Goal: Information Seeking & Learning: Learn about a topic

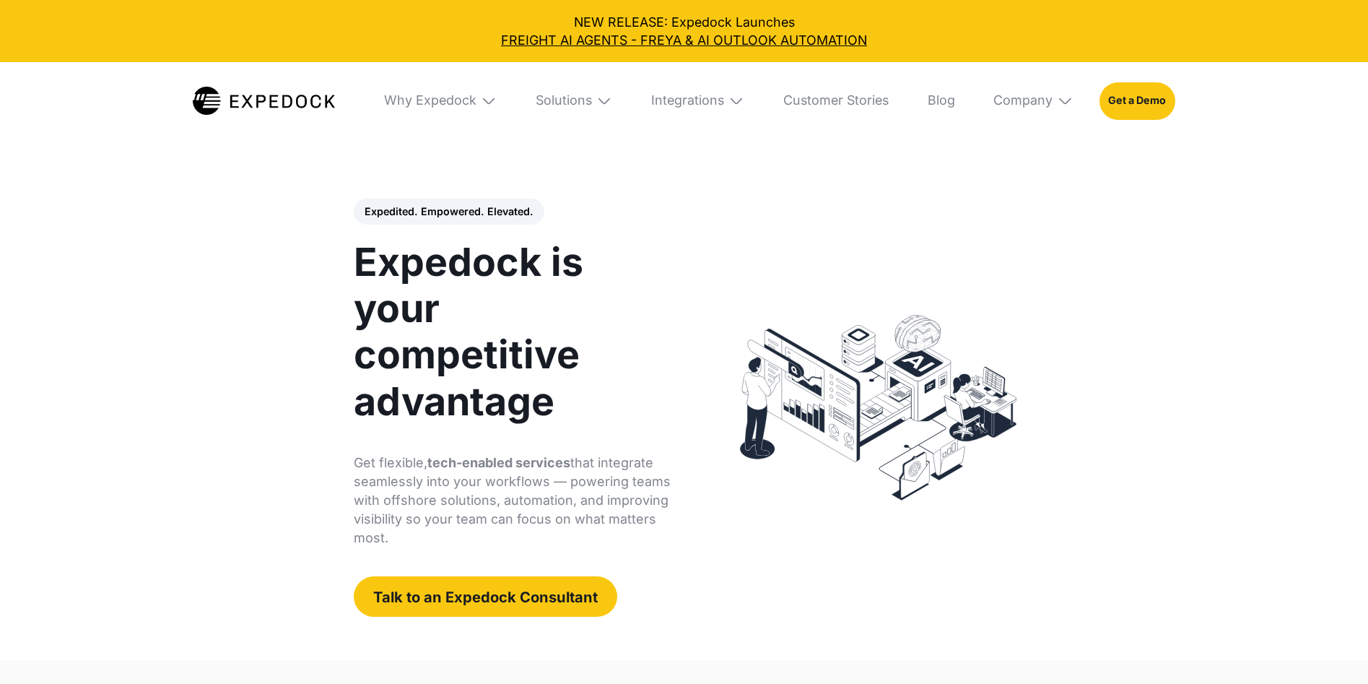
select select
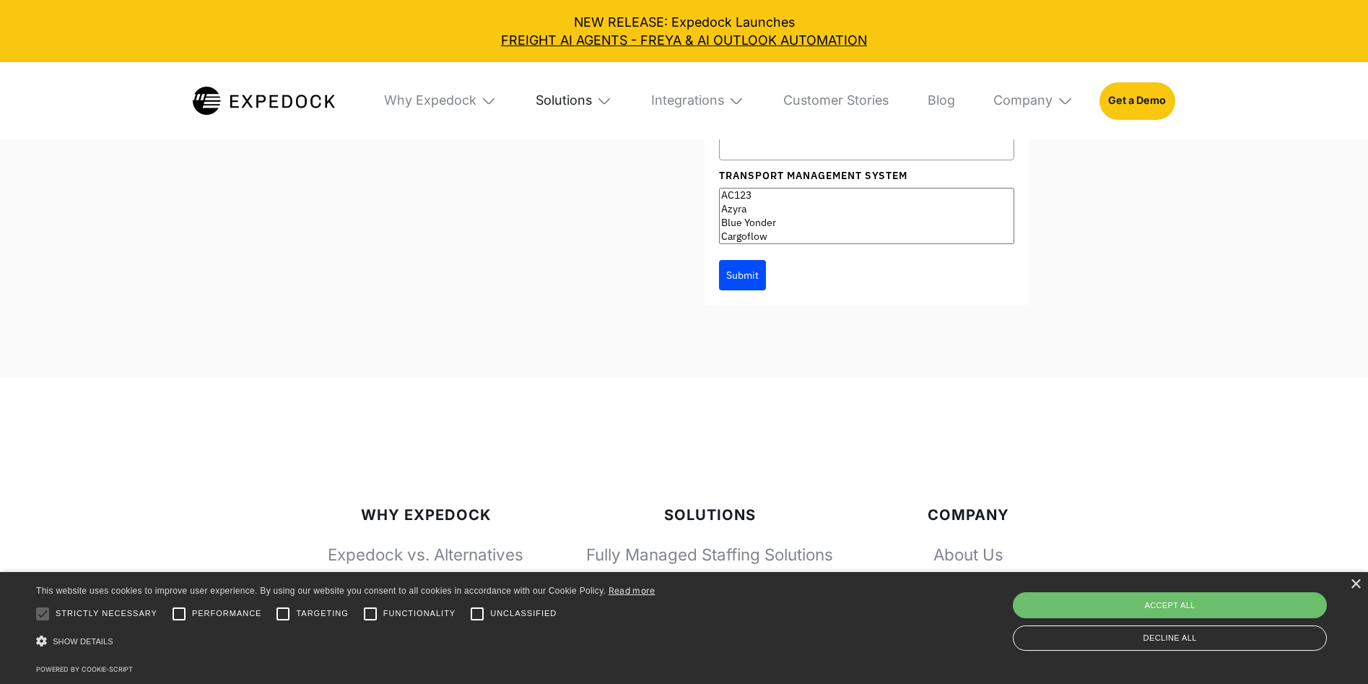
click at [590, 97] on div "Solutions" at bounding box center [564, 100] width 56 height 16
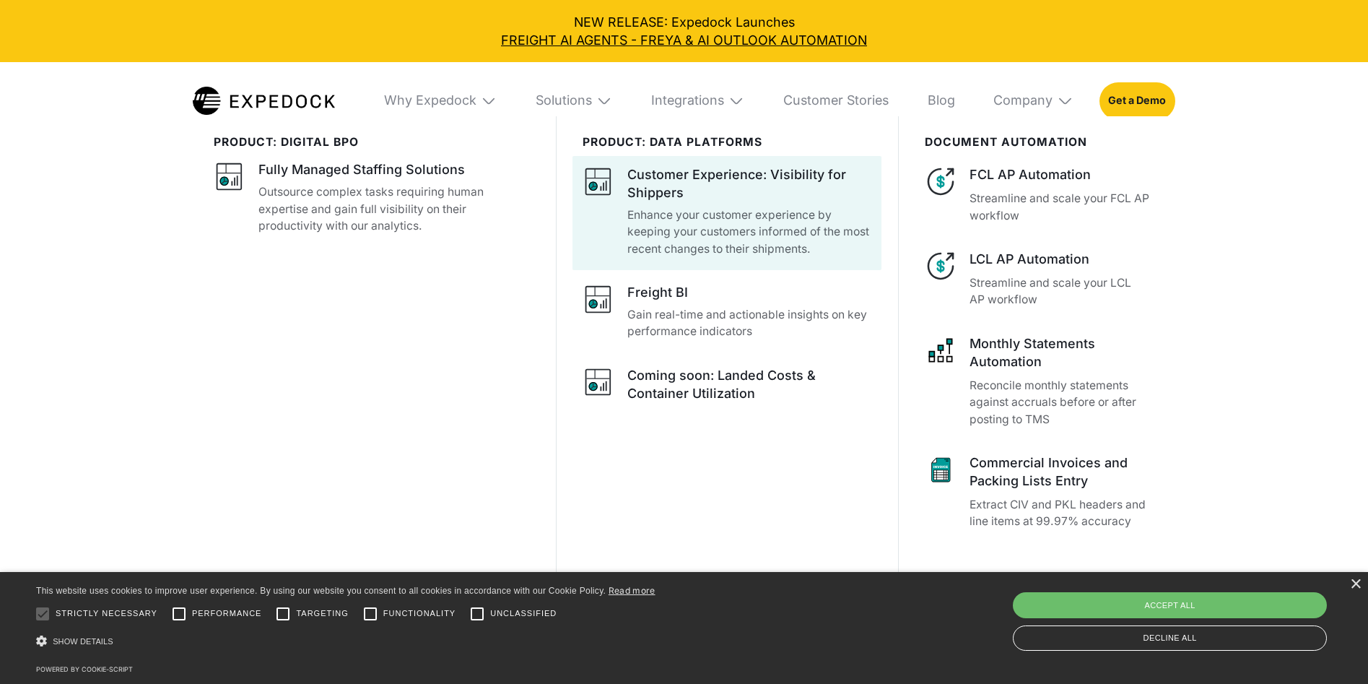
scroll to position [5270, 0]
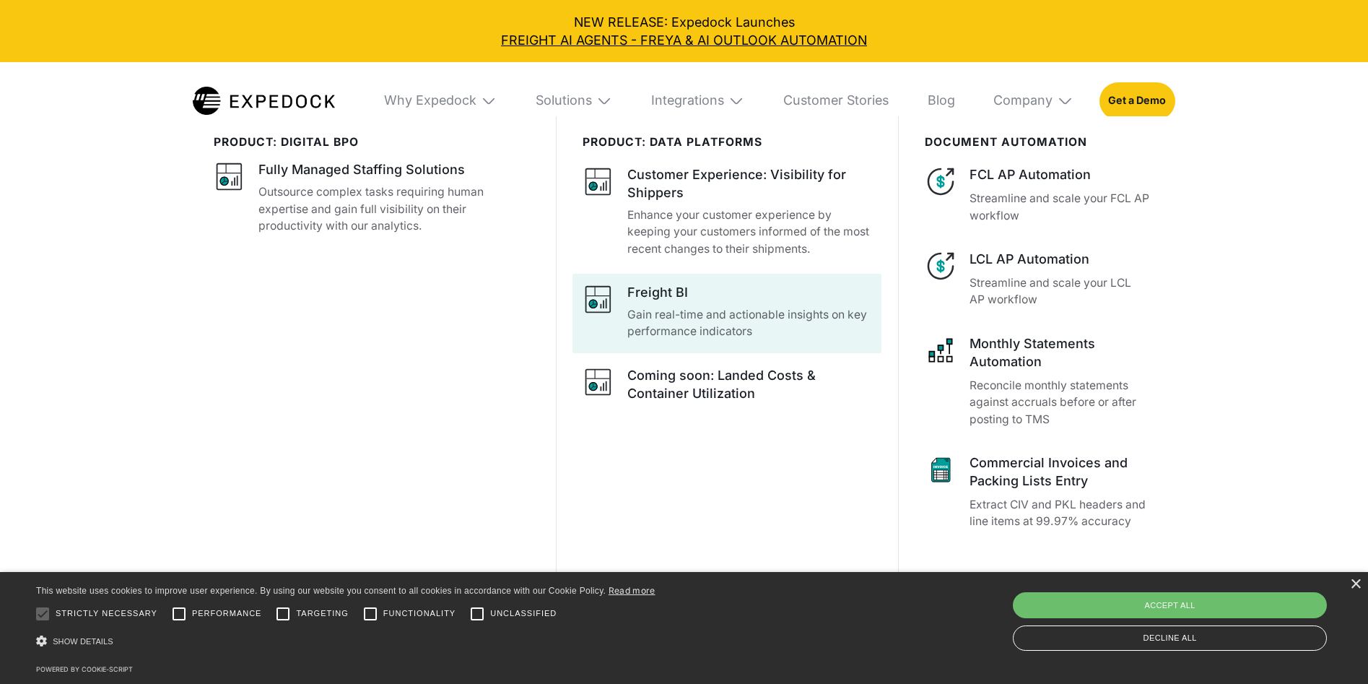
click at [688, 301] on div "Freight BI" at bounding box center [657, 292] width 61 height 18
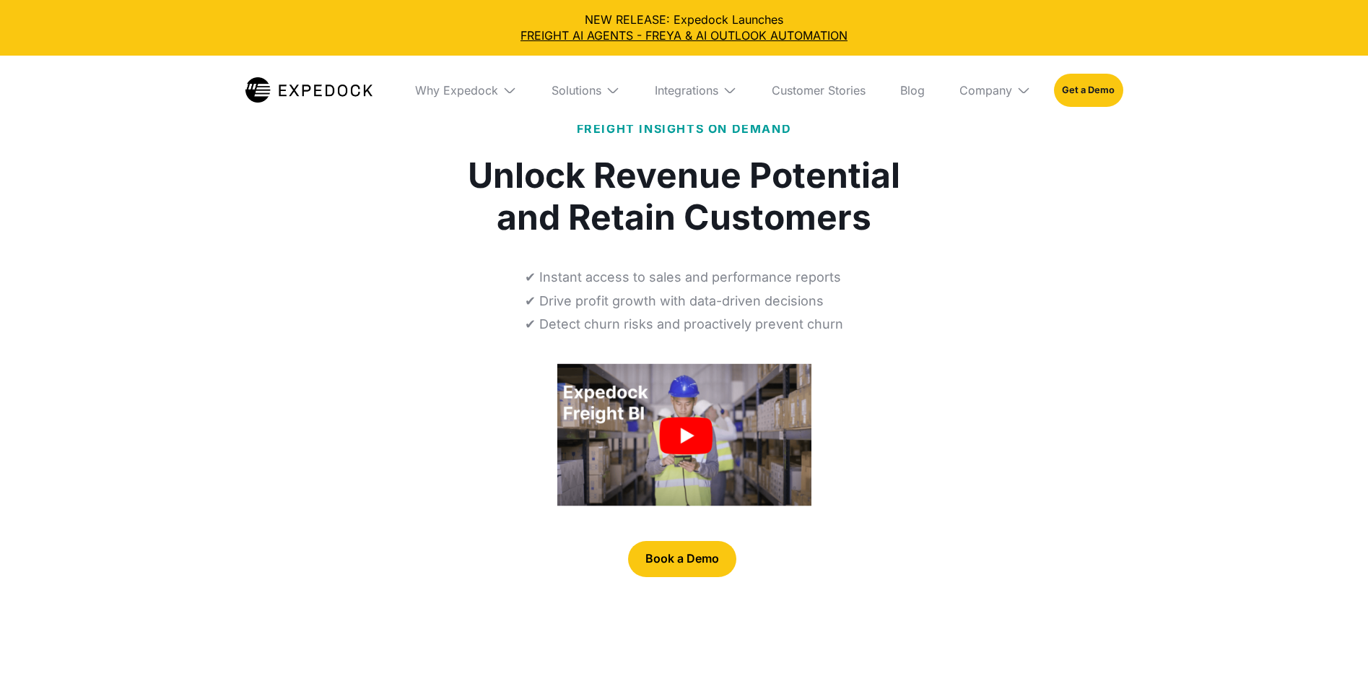
select select
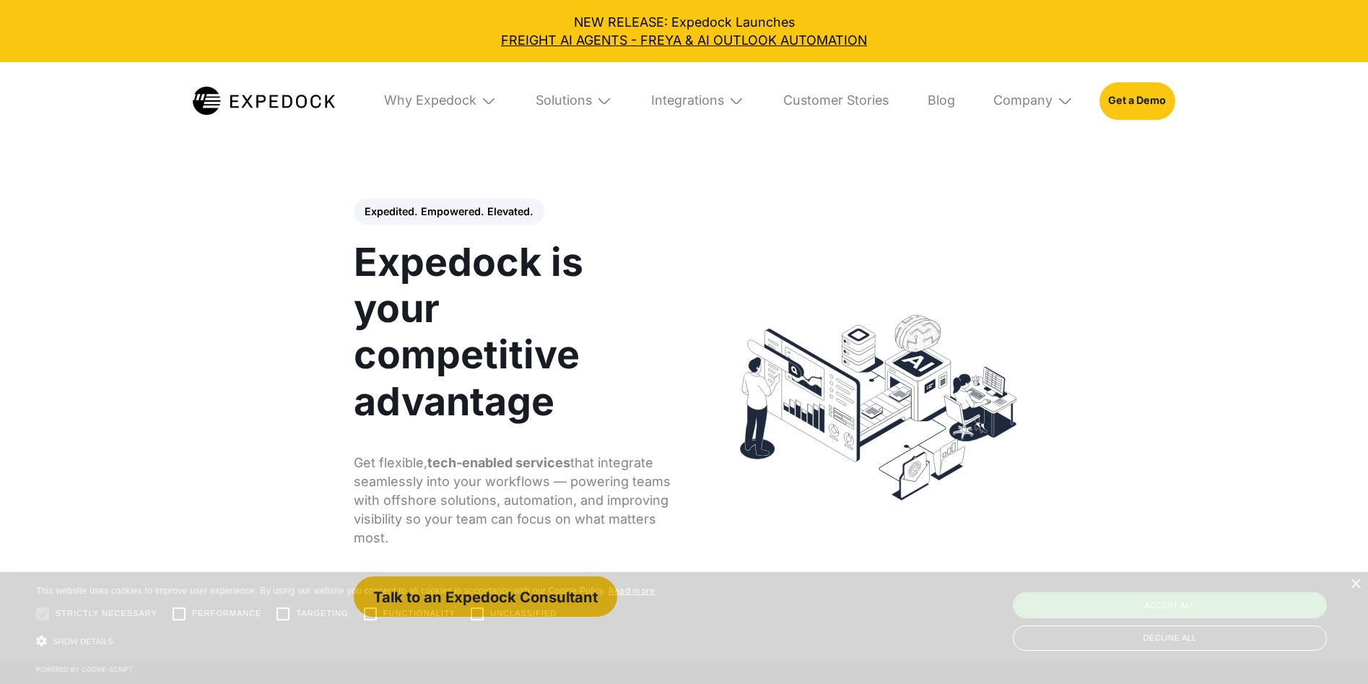
select select
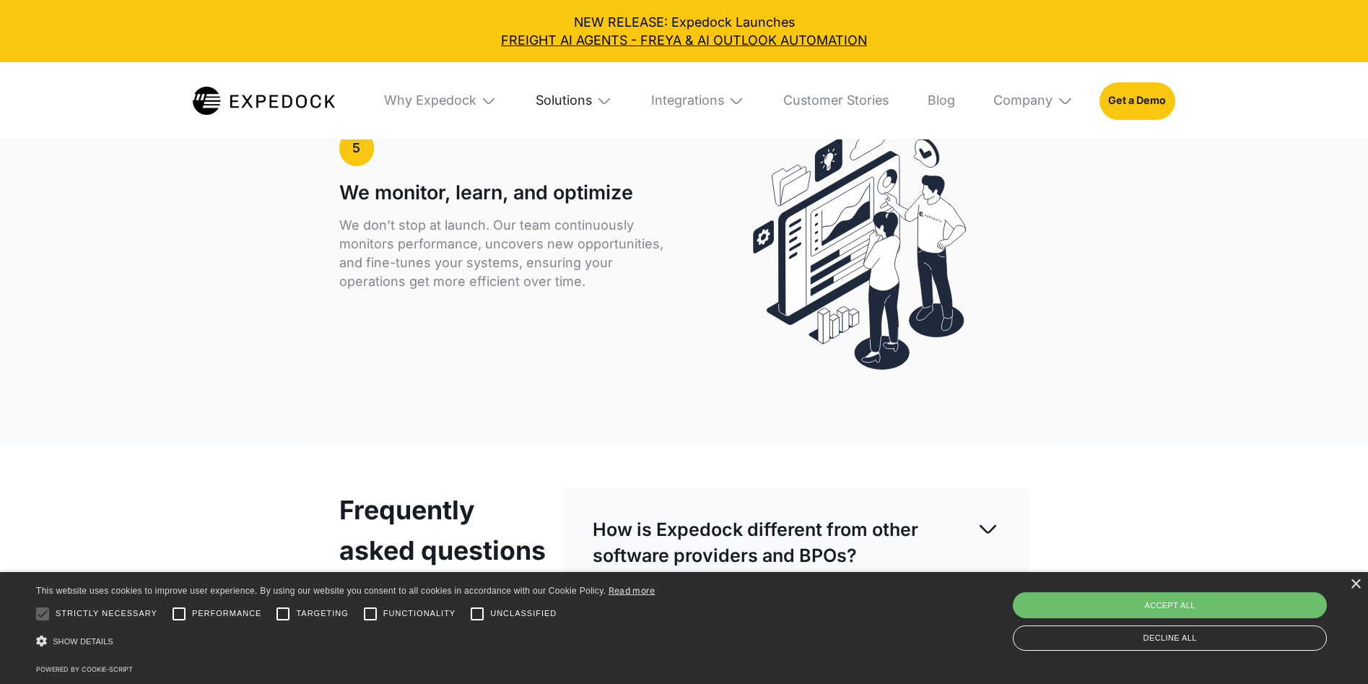
click at [590, 97] on div "Solutions" at bounding box center [564, 100] width 56 height 16
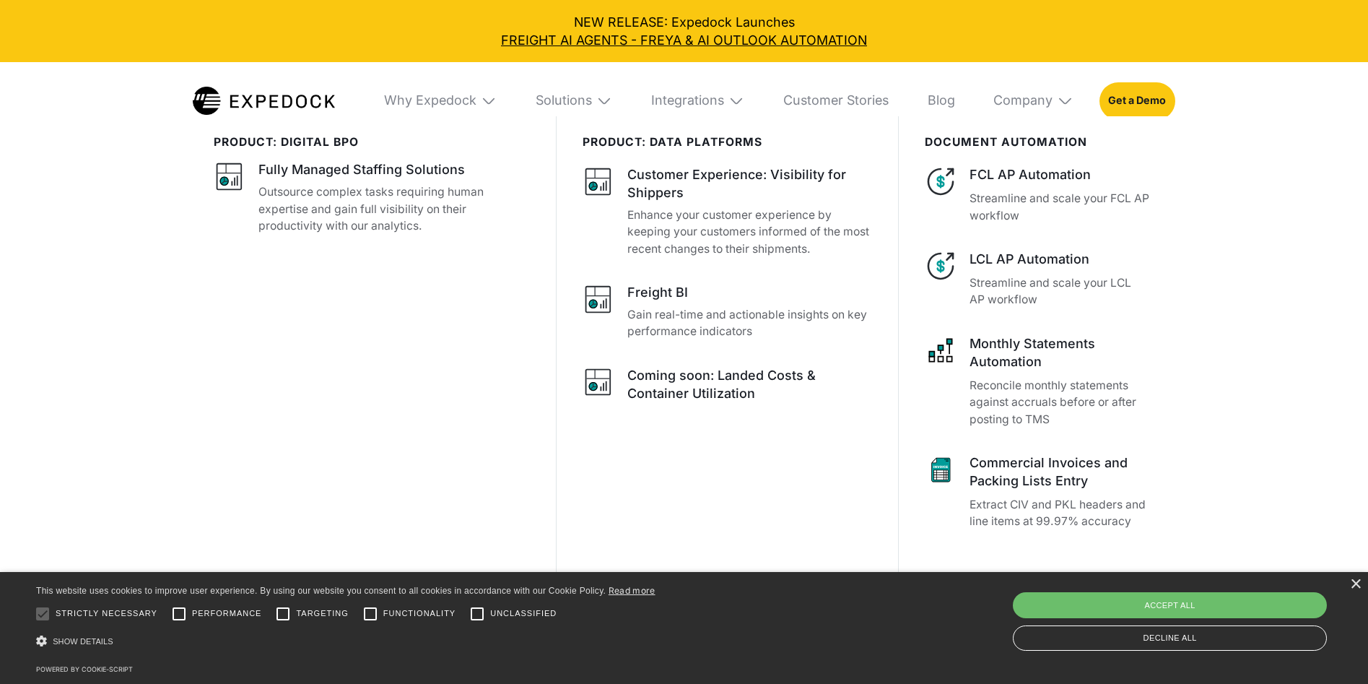
scroll to position [4620, 0]
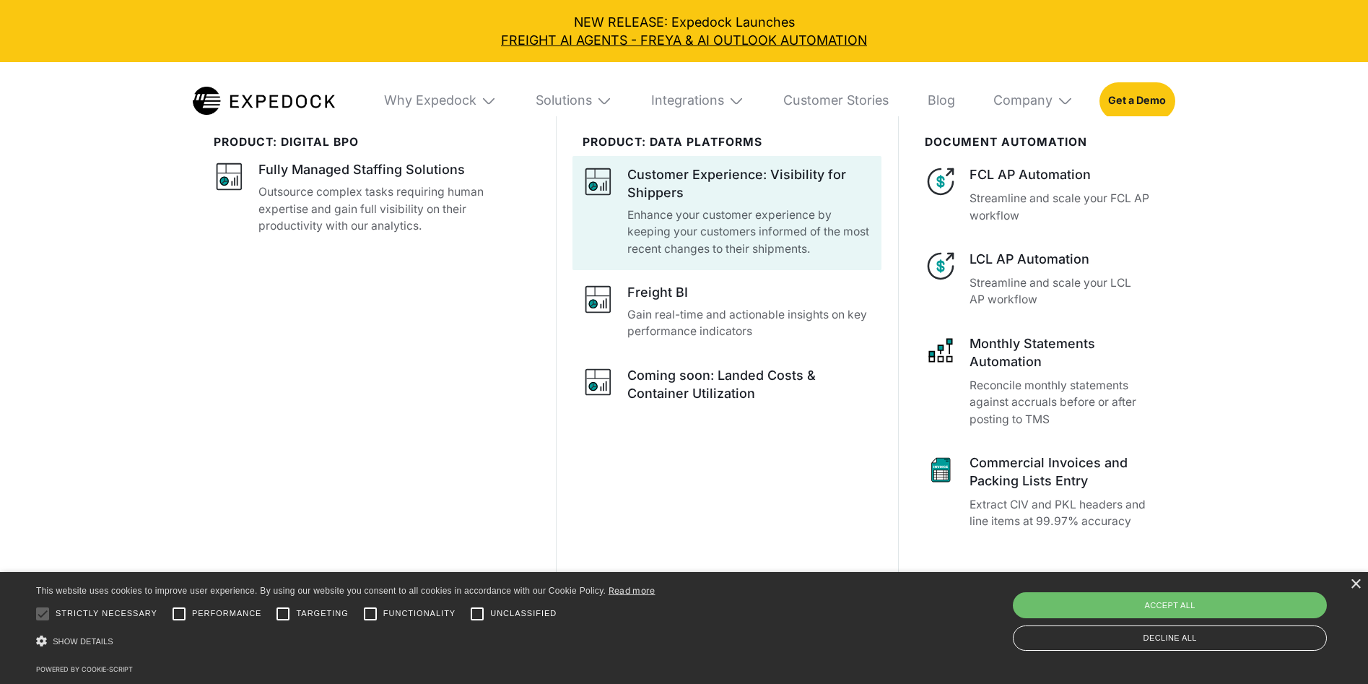
click at [734, 145] on div "PRODUCT: data platforms" at bounding box center [728, 143] width 290 height 14
click at [744, 192] on div "Customer Experience: Visibility for Shippers" at bounding box center [749, 183] width 245 height 36
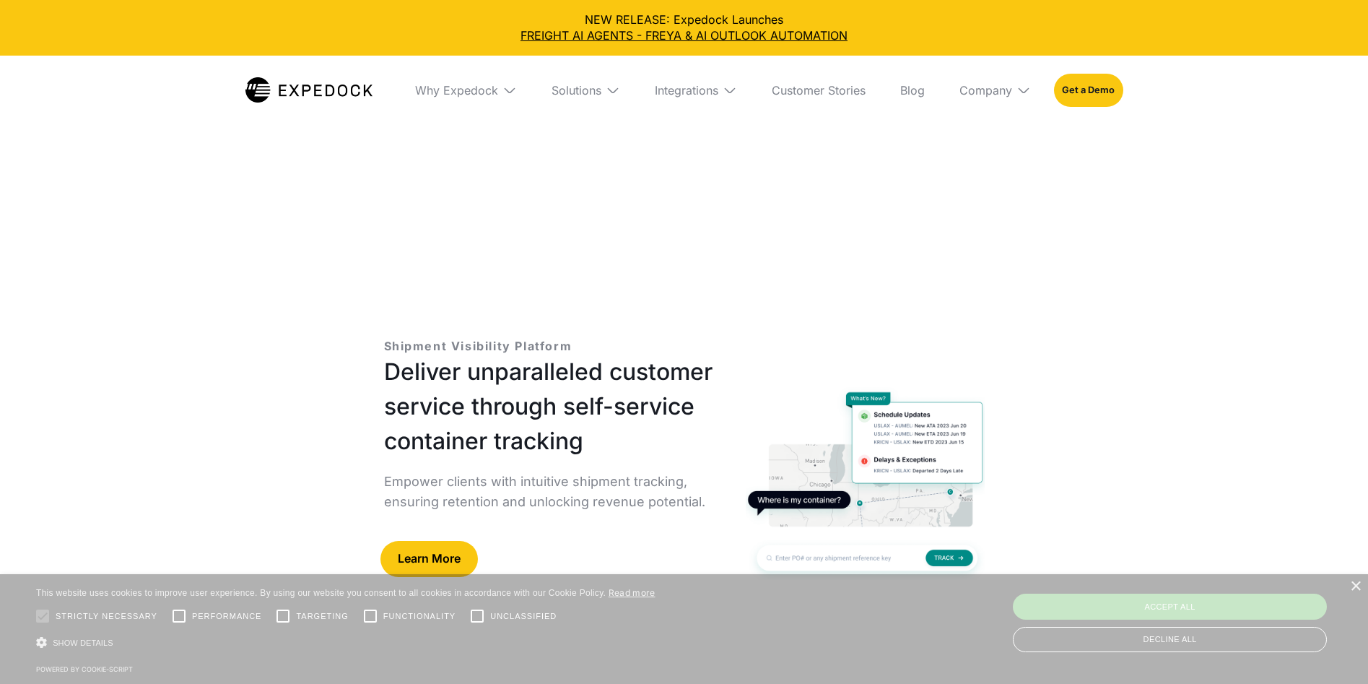
select select
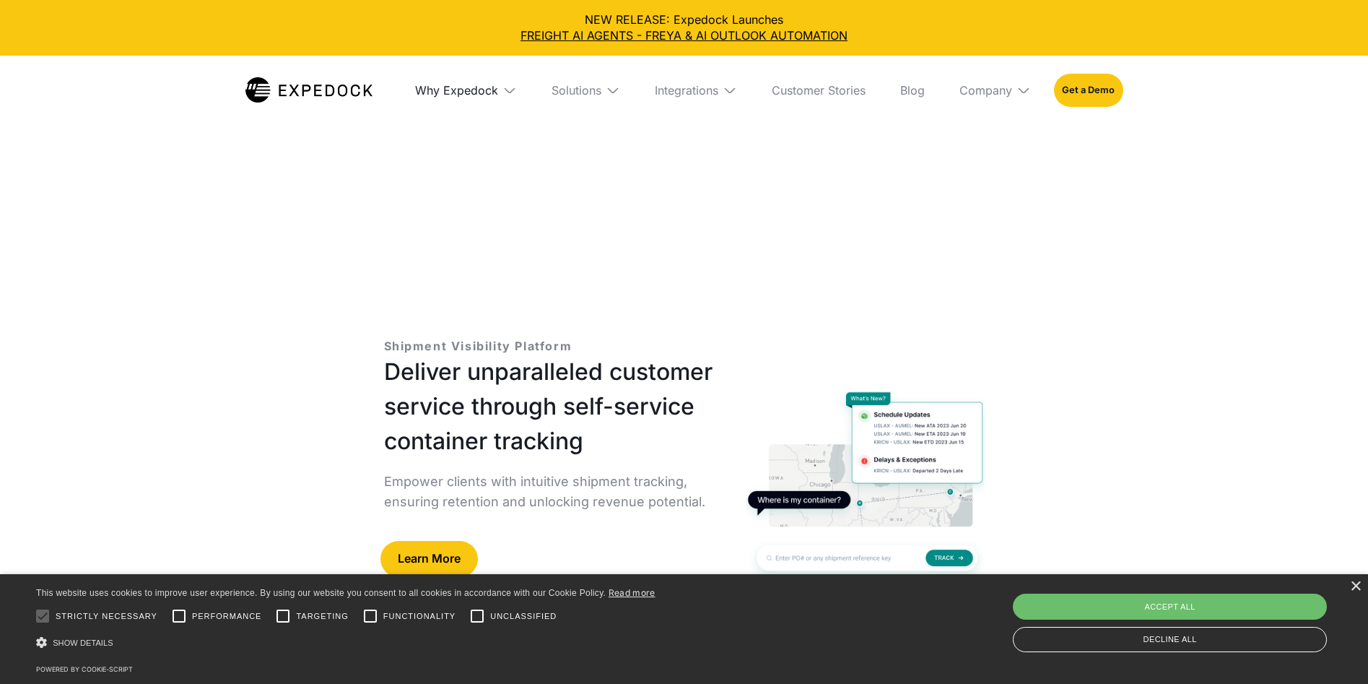
click at [458, 91] on div "Why Expedock" at bounding box center [456, 90] width 83 height 14
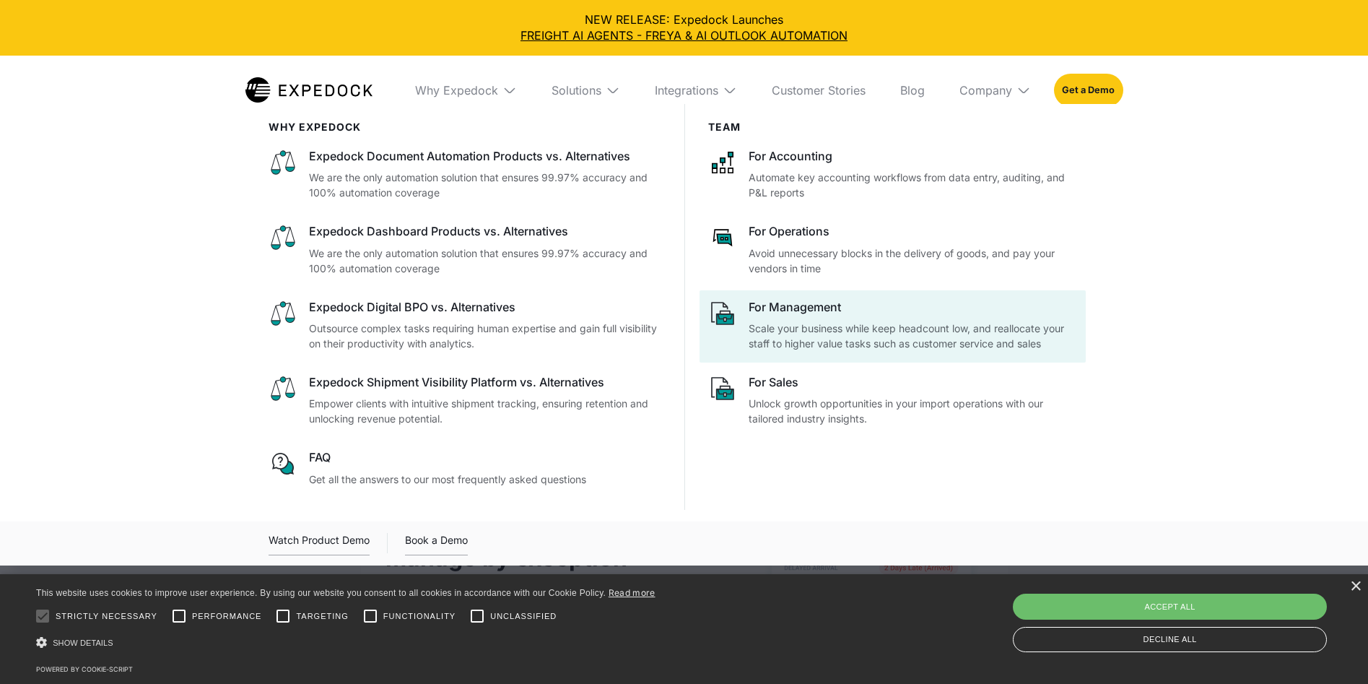
scroll to position [433, 0]
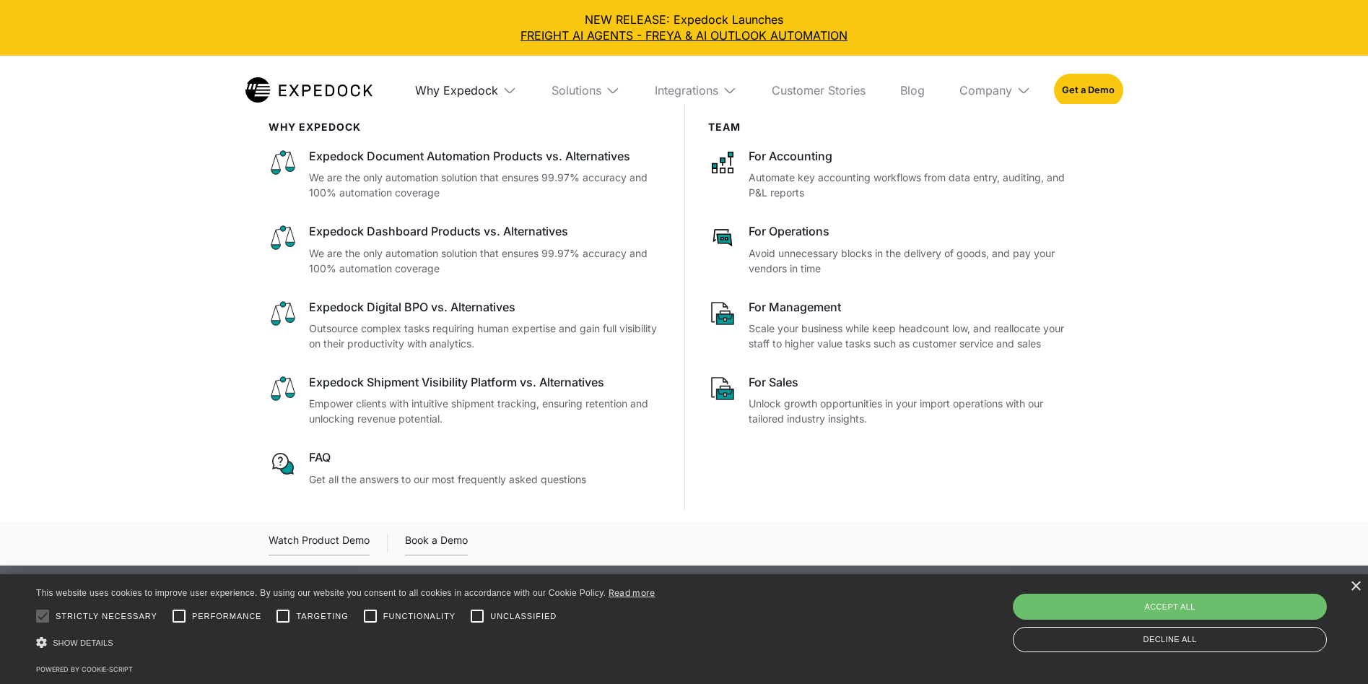
click at [430, 89] on div "Why Expedock" at bounding box center [456, 90] width 83 height 14
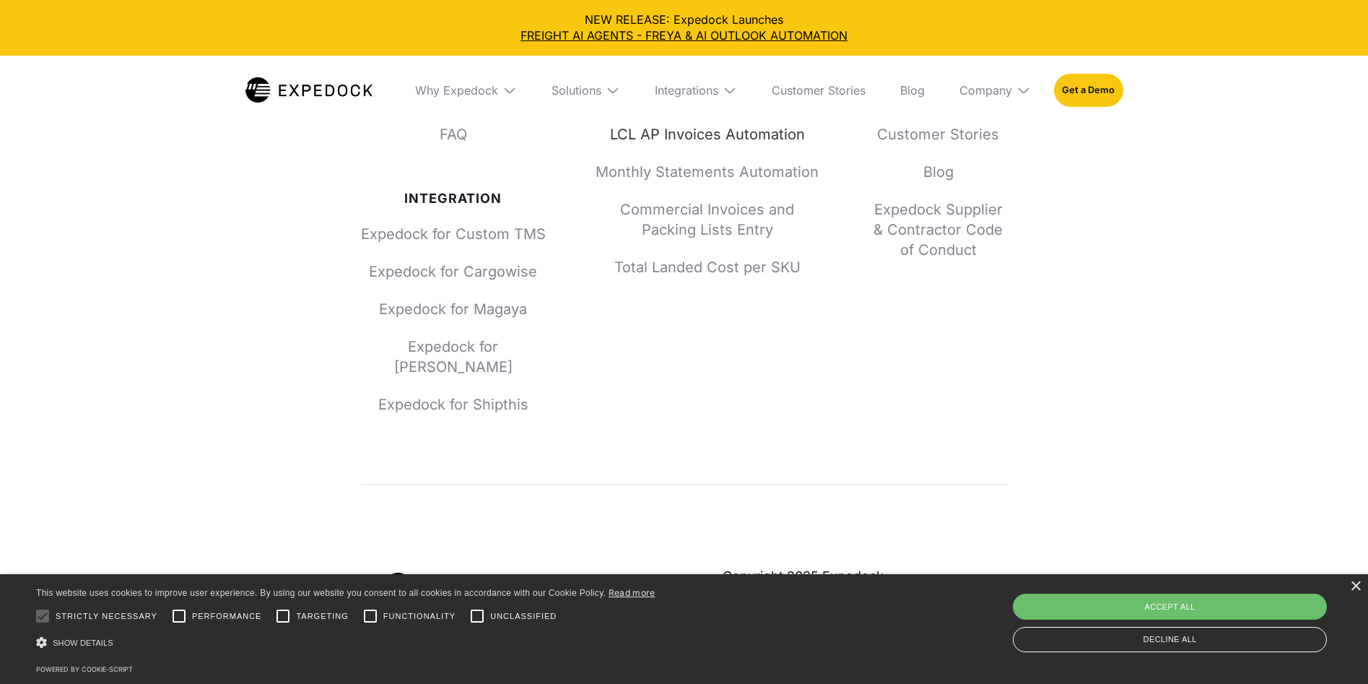
scroll to position [5866, 0]
click at [887, 414] on div "Company About Us Investors Press Partners Careers Customer Stories Blog Expedoc…" at bounding box center [938, 158] width 139 height 510
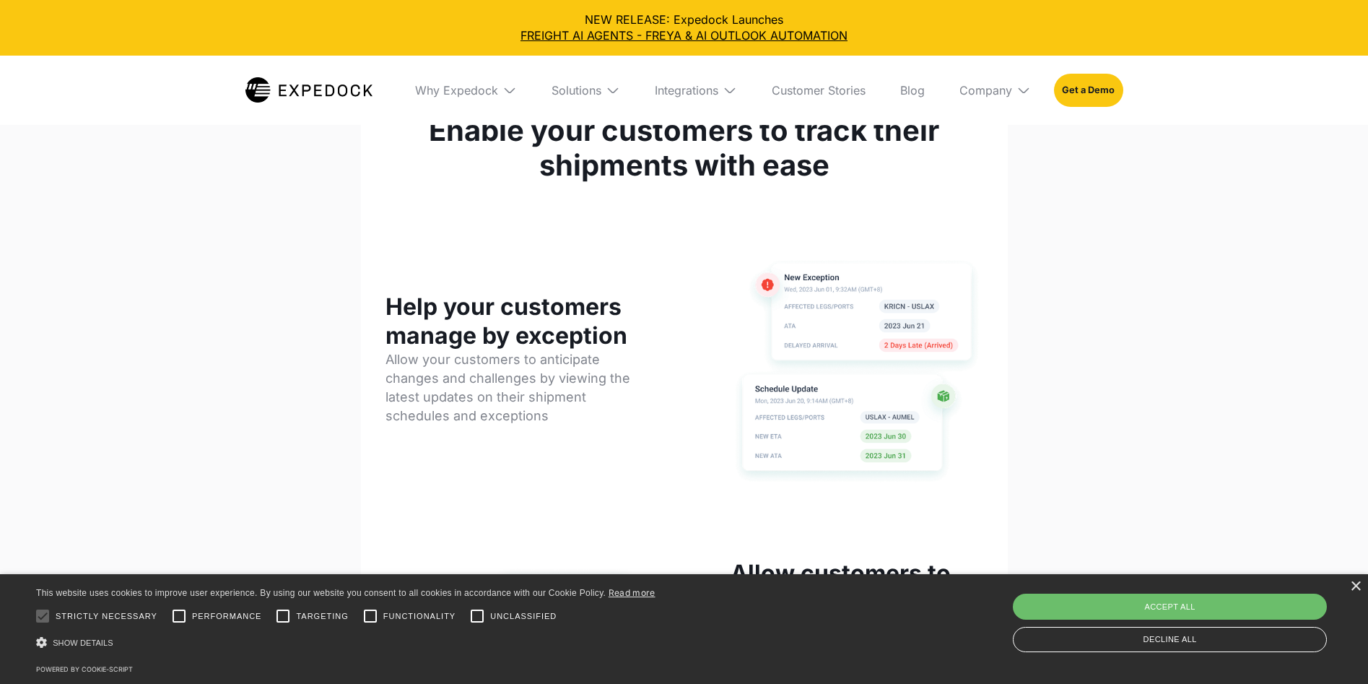
scroll to position [668, 0]
